Goal: Transaction & Acquisition: Purchase product/service

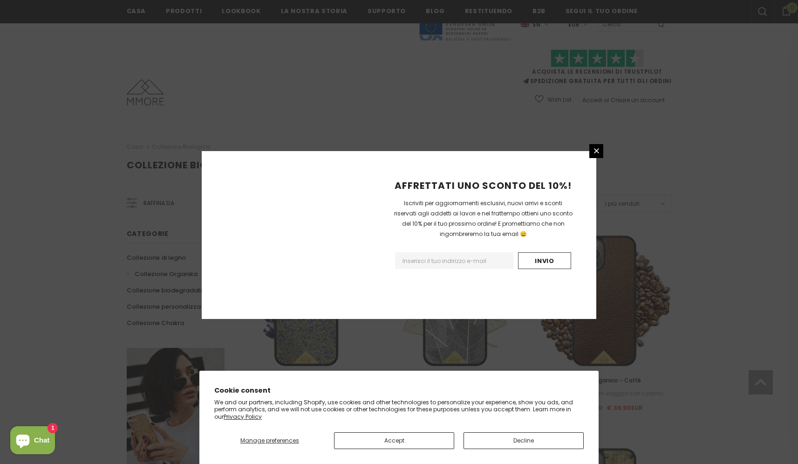
scroll to position [989, 0]
